Goal: Task Accomplishment & Management: Complete application form

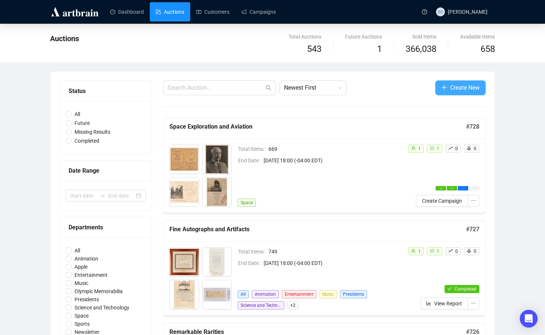
click at [467, 87] on span "Create New" at bounding box center [465, 87] width 30 height 9
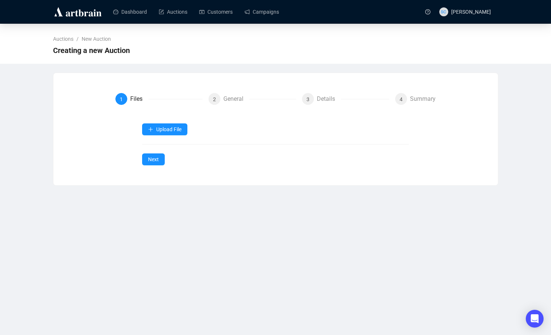
click at [191, 125] on div "Upload File" at bounding box center [275, 130] width 267 height 12
click at [176, 129] on span "Upload File" at bounding box center [168, 130] width 25 height 6
click at [393, 134] on div "Upload File" at bounding box center [275, 130] width 267 height 12
click at [181, 130] on span "Upload File" at bounding box center [168, 130] width 25 height 6
click at [171, 130] on span "Upload File" at bounding box center [168, 130] width 25 height 6
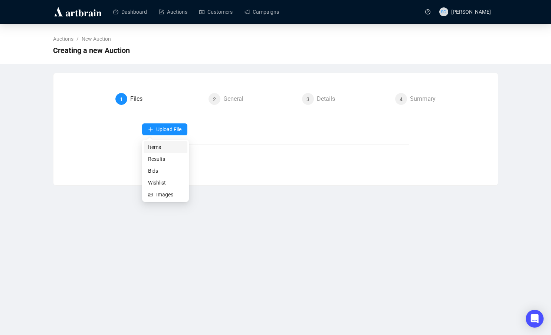
click at [158, 145] on span "Items" at bounding box center [165, 147] width 35 height 8
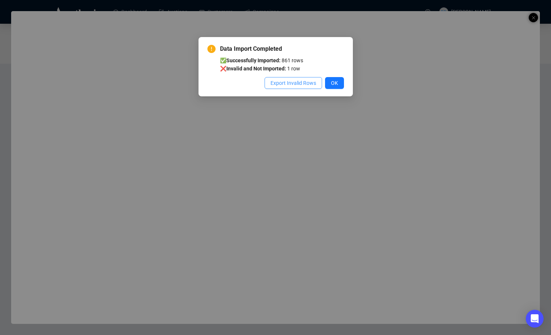
click at [301, 82] on span "Export Invalid Rows" at bounding box center [294, 83] width 46 height 8
click at [335, 78] on button "OK" at bounding box center [334, 83] width 19 height 12
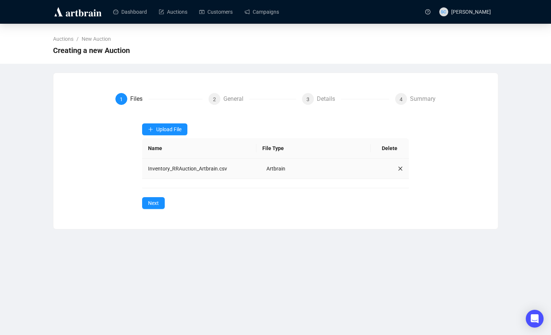
click at [183, 170] on td "Inventory_RRAuction_Artbrain.csv" at bounding box center [201, 169] width 118 height 20
click at [160, 204] on button "Next" at bounding box center [153, 203] width 23 height 12
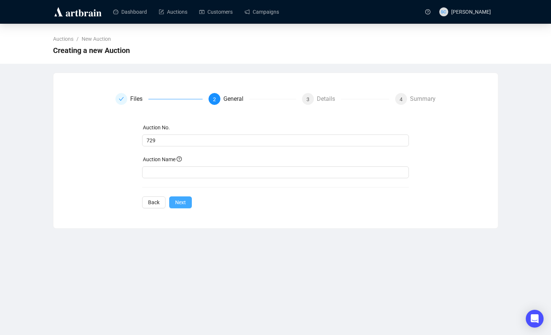
click at [181, 204] on span "Next" at bounding box center [180, 203] width 11 height 8
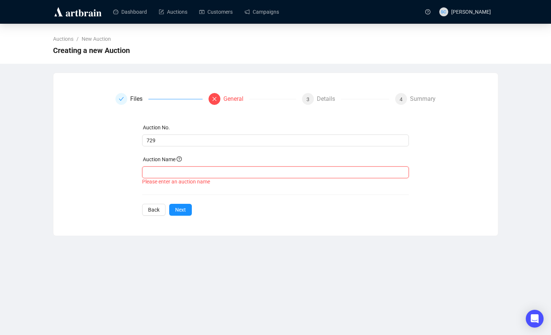
click at [219, 175] on input "text" at bounding box center [275, 173] width 267 height 12
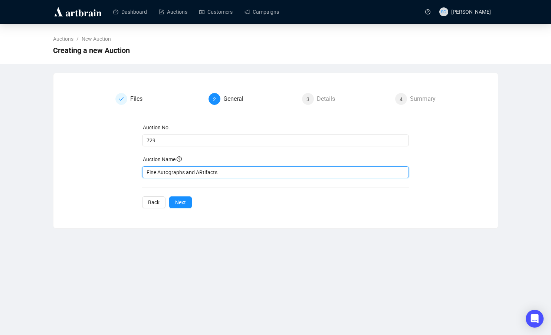
click at [202, 174] on input "Fine Autographs and ARtifacts" at bounding box center [275, 173] width 267 height 12
type input "Fine Autographs and Artifacts"
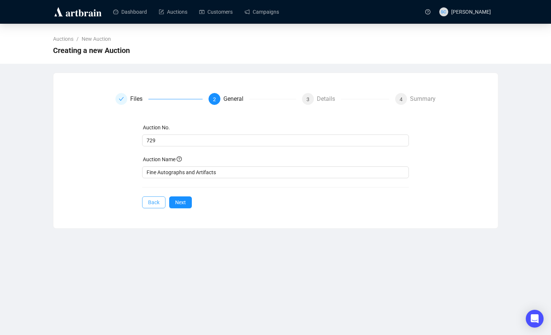
click at [155, 202] on span "Back" at bounding box center [154, 203] width 12 height 8
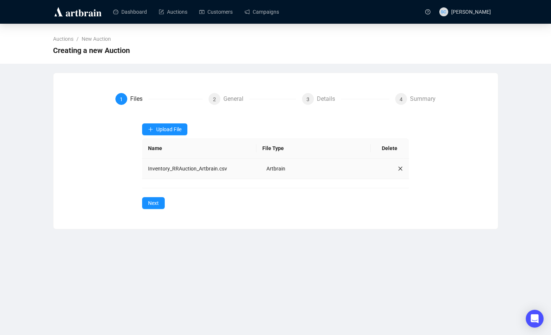
click at [398, 167] on icon "close" at bounding box center [400, 168] width 5 height 5
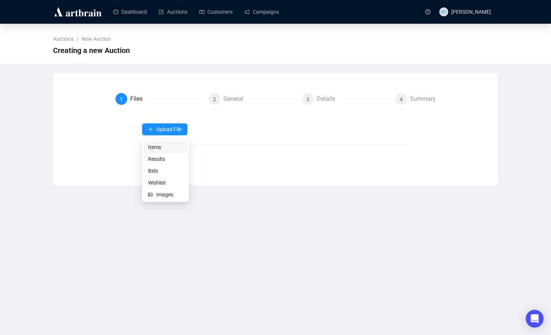
click at [160, 146] on span "Items" at bounding box center [165, 147] width 35 height 8
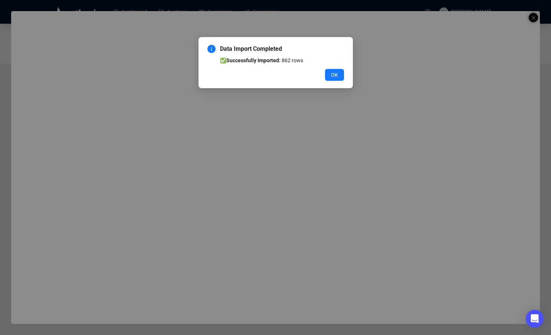
click at [322, 69] on div "OK" at bounding box center [275, 75] width 137 height 12
click at [332, 71] on span "OK" at bounding box center [334, 75] width 7 height 8
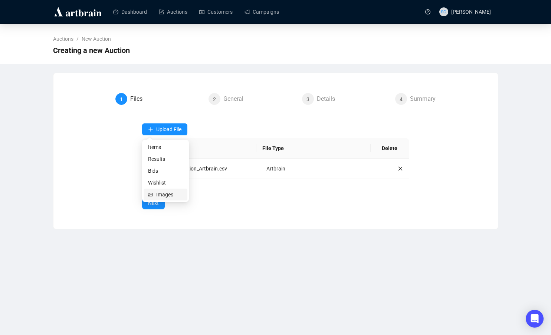
click at [162, 193] on span "Images" at bounding box center [169, 195] width 27 height 8
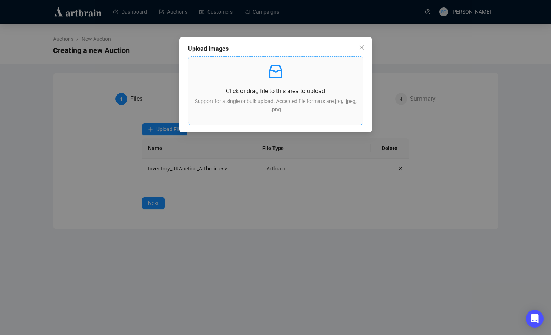
click at [259, 101] on p "Support for a single or bulk upload. Accepted file formats are .jpg, .jpeg, .png" at bounding box center [275, 105] width 163 height 16
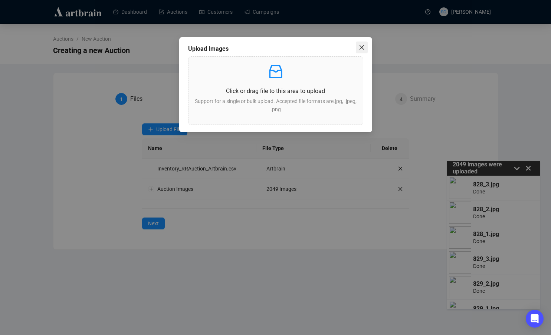
click at [366, 49] on span "Close" at bounding box center [362, 48] width 12 height 6
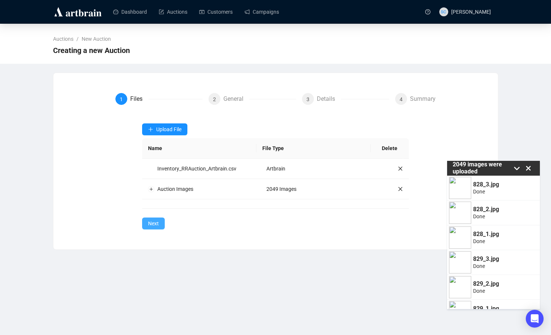
click at [150, 224] on span "Next" at bounding box center [153, 224] width 11 height 8
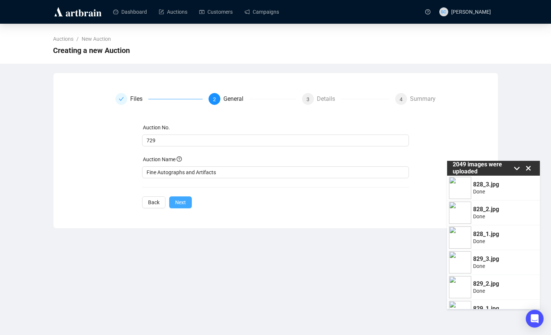
click at [186, 203] on span "Next" at bounding box center [180, 203] width 11 height 8
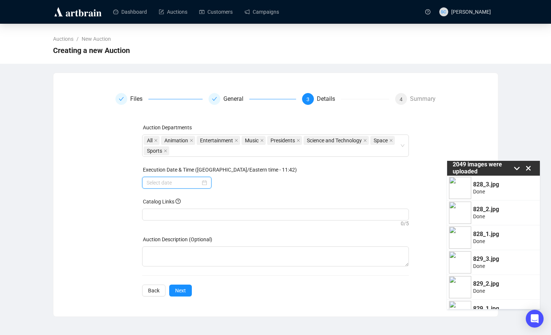
click at [184, 184] on input at bounding box center [174, 183] width 54 height 8
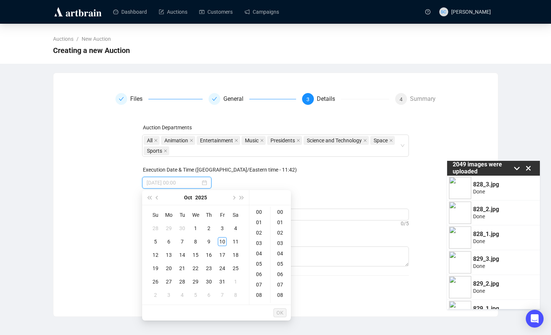
type input "2025-10-04 00:00"
type input "2025-10-02 00:00"
click at [233, 197] on span "Next month (PageDown)" at bounding box center [234, 198] width 4 height 4
type input "2025-11-10 00:03"
click at [196, 255] on div "12" at bounding box center [195, 255] width 9 height 9
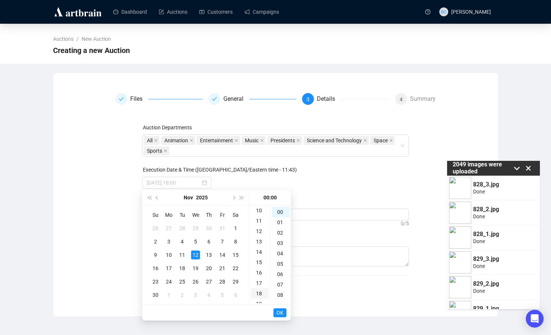
click at [259, 293] on div "18" at bounding box center [260, 294] width 18 height 10
type input "2025-11-12 18:00"
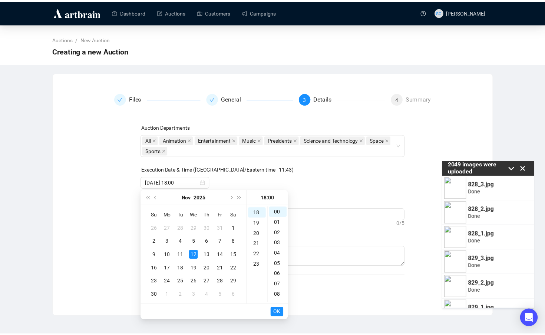
scroll to position [187, 0]
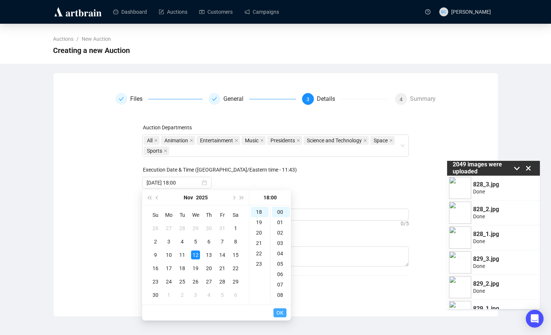
click at [275, 313] on button "OK" at bounding box center [279, 313] width 13 height 9
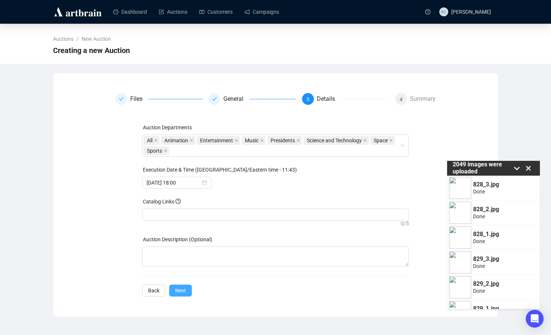
click at [183, 295] on button "Next" at bounding box center [180, 291] width 23 height 12
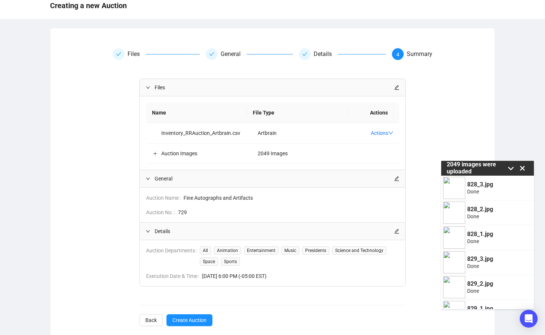
scroll to position [65, 0]
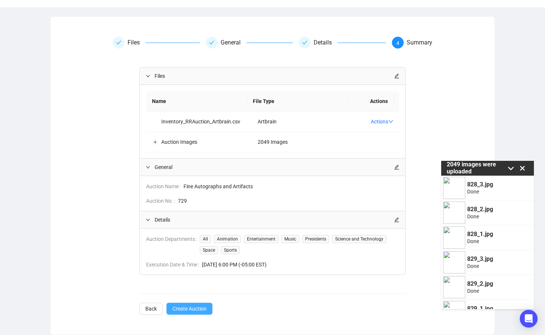
click at [196, 312] on span "Create Auction" at bounding box center [190, 309] width 34 height 8
